Goal: Navigation & Orientation: Understand site structure

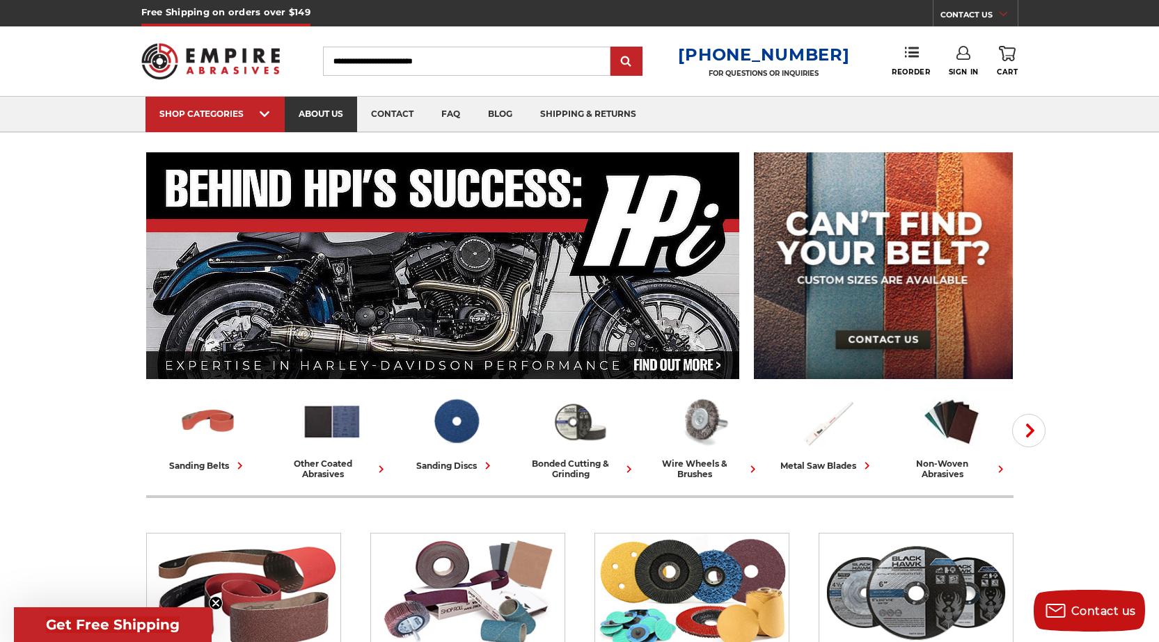
click at [323, 120] on link "about us" at bounding box center [321, 114] width 72 height 35
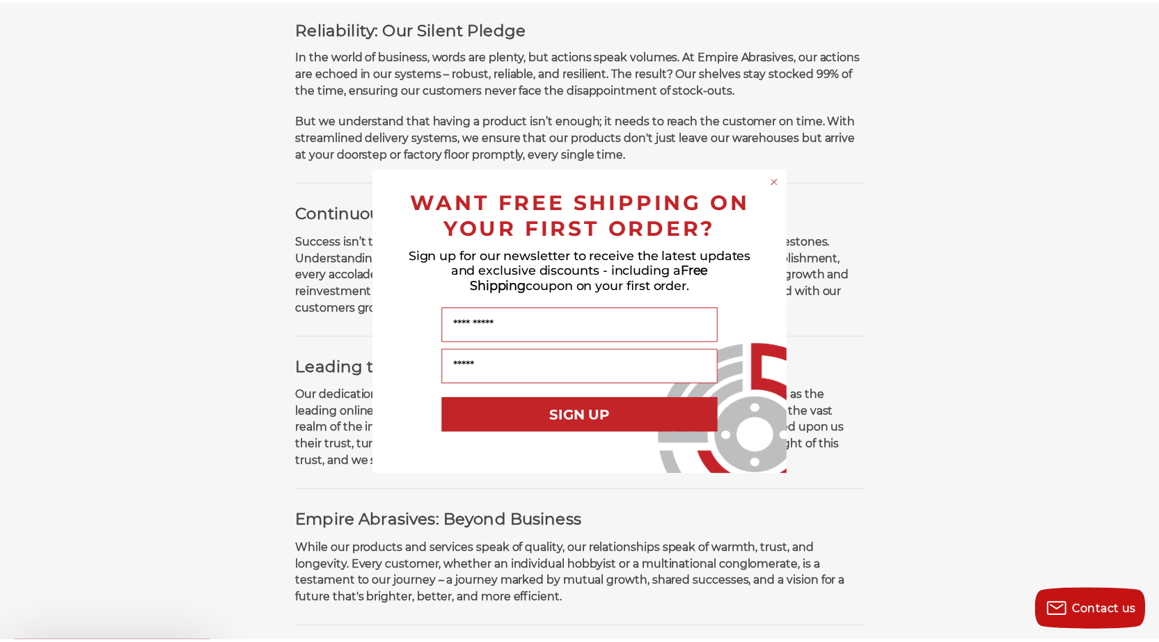
scroll to position [766, 0]
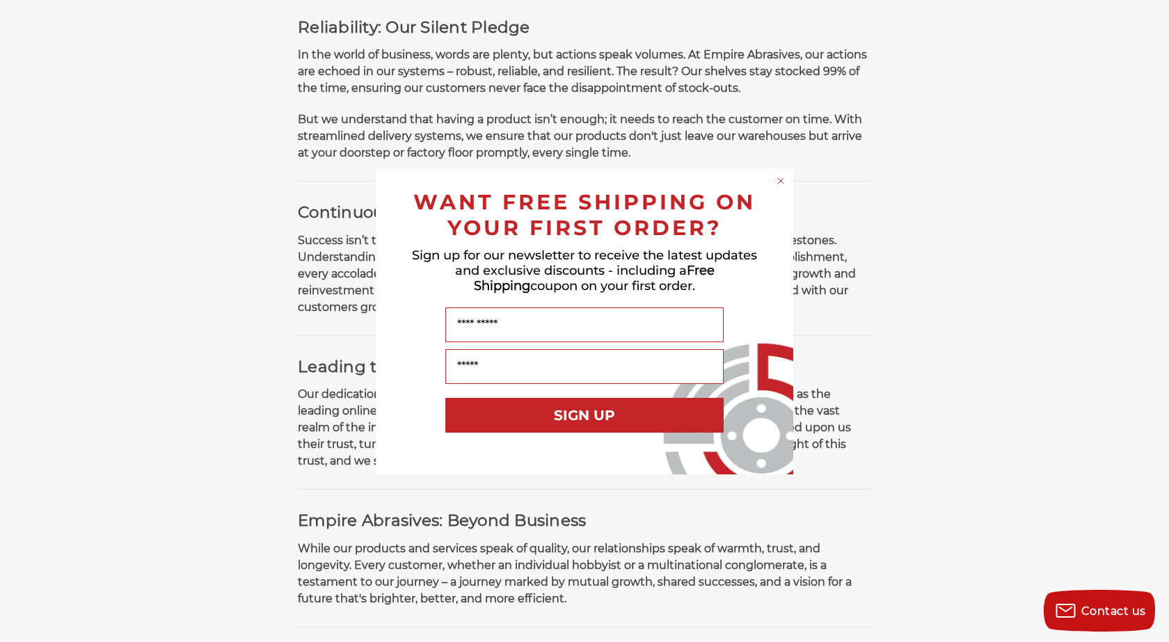
click at [782, 182] on icon "Close dialog" at bounding box center [781, 181] width 6 height 6
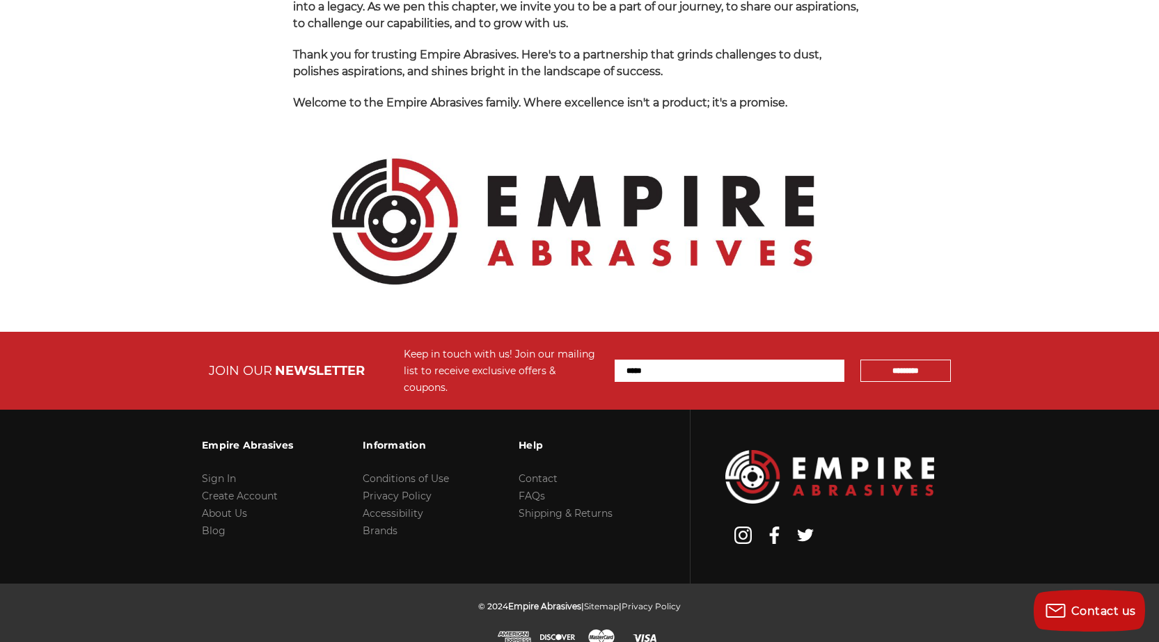
scroll to position [1464, 0]
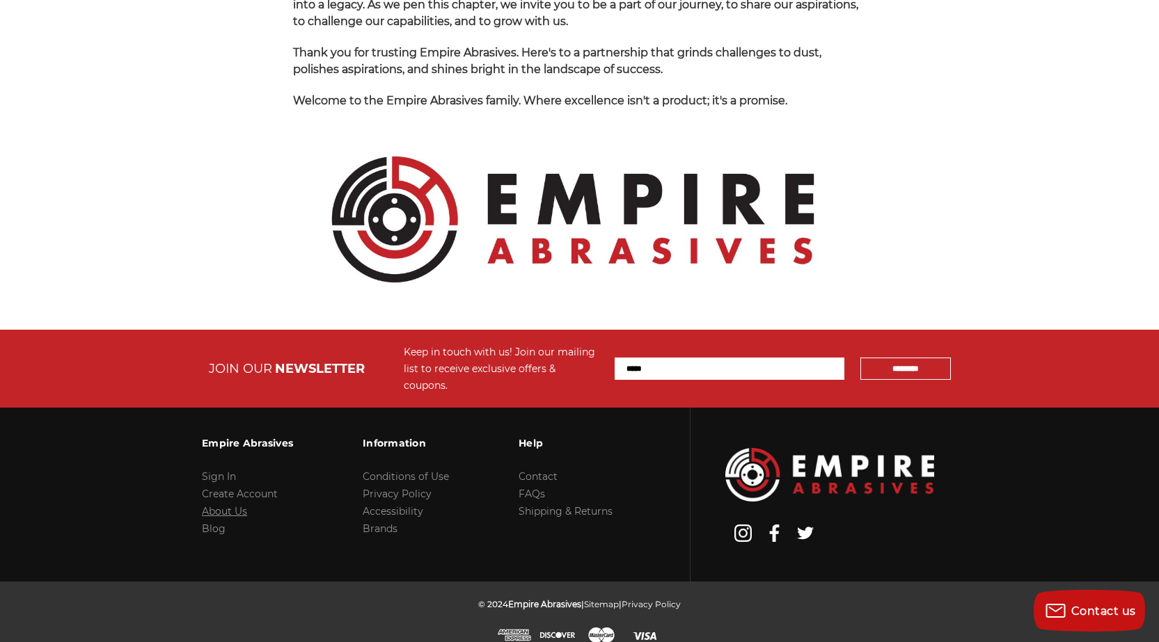
click at [230, 505] on link "About Us" at bounding box center [224, 511] width 45 height 13
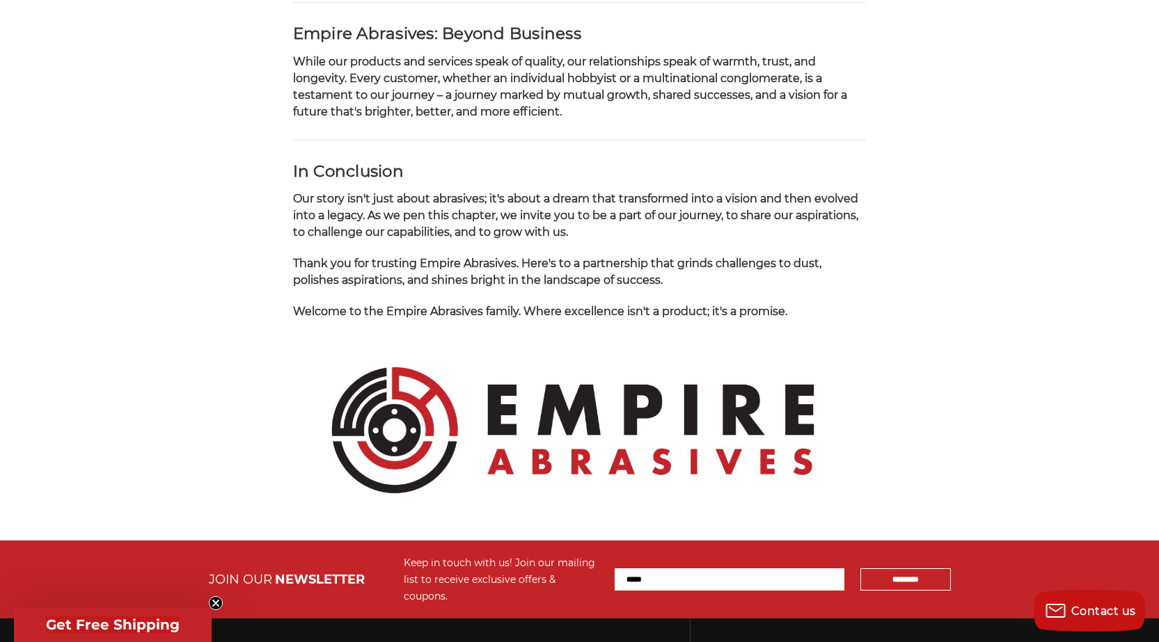
scroll to position [1462, 0]
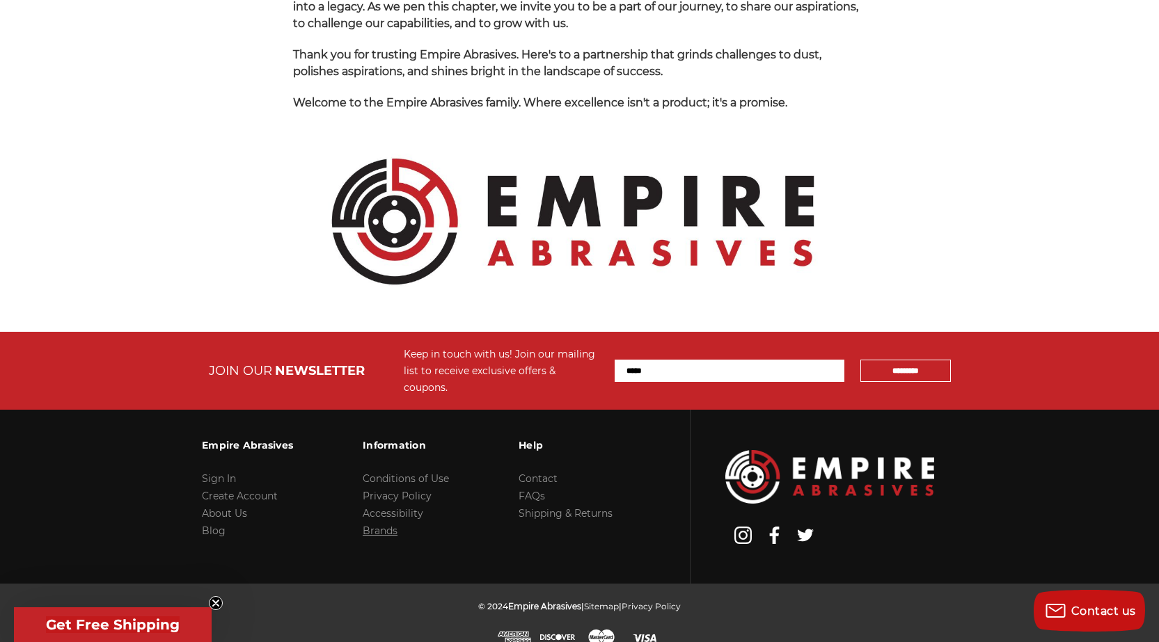
click at [381, 525] on link "Brands" at bounding box center [380, 531] width 35 height 13
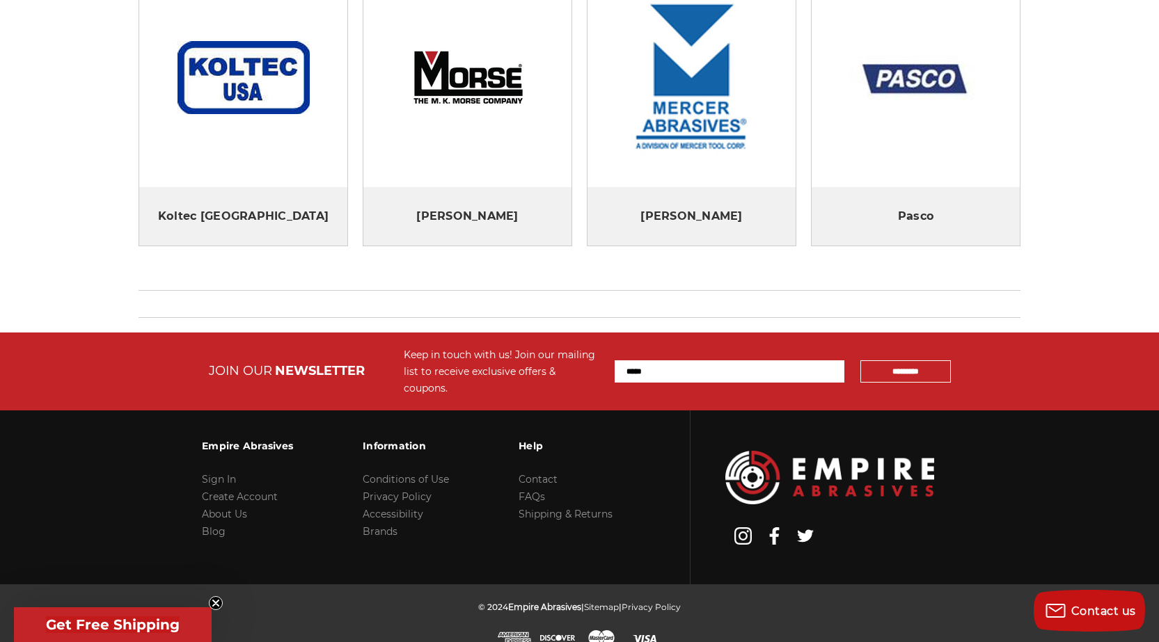
scroll to position [573, 0]
